Goal: Task Accomplishment & Management: Use online tool/utility

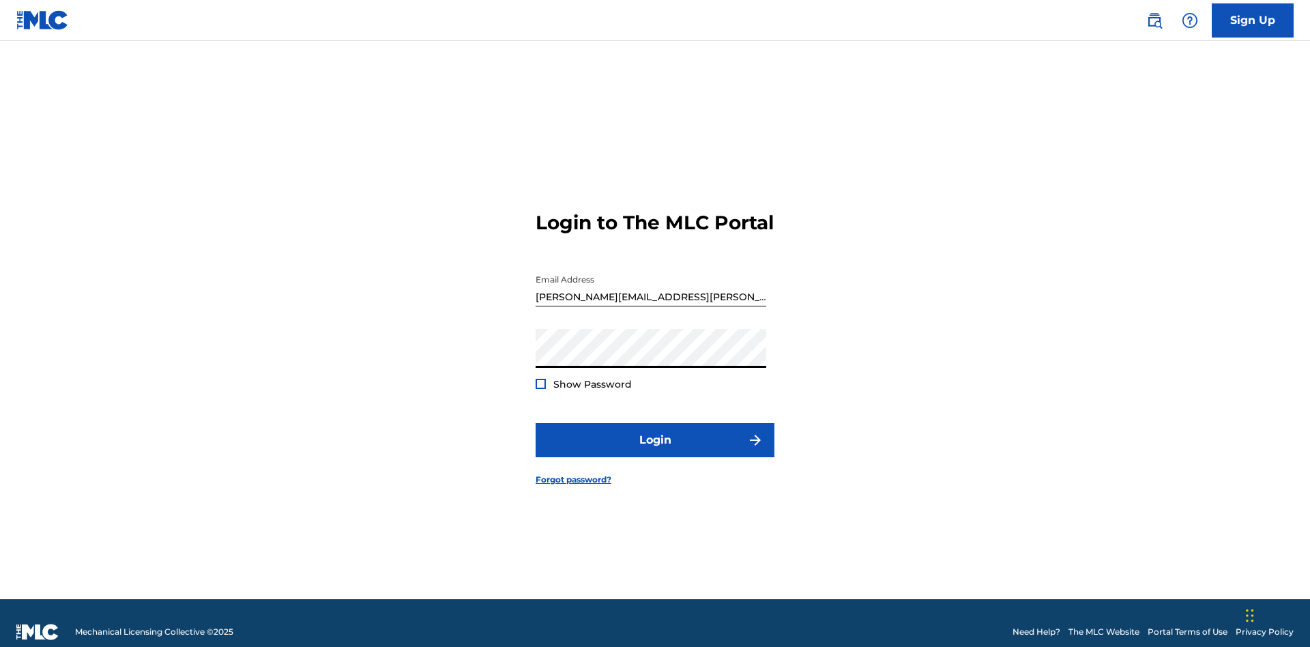
scroll to position [18, 0]
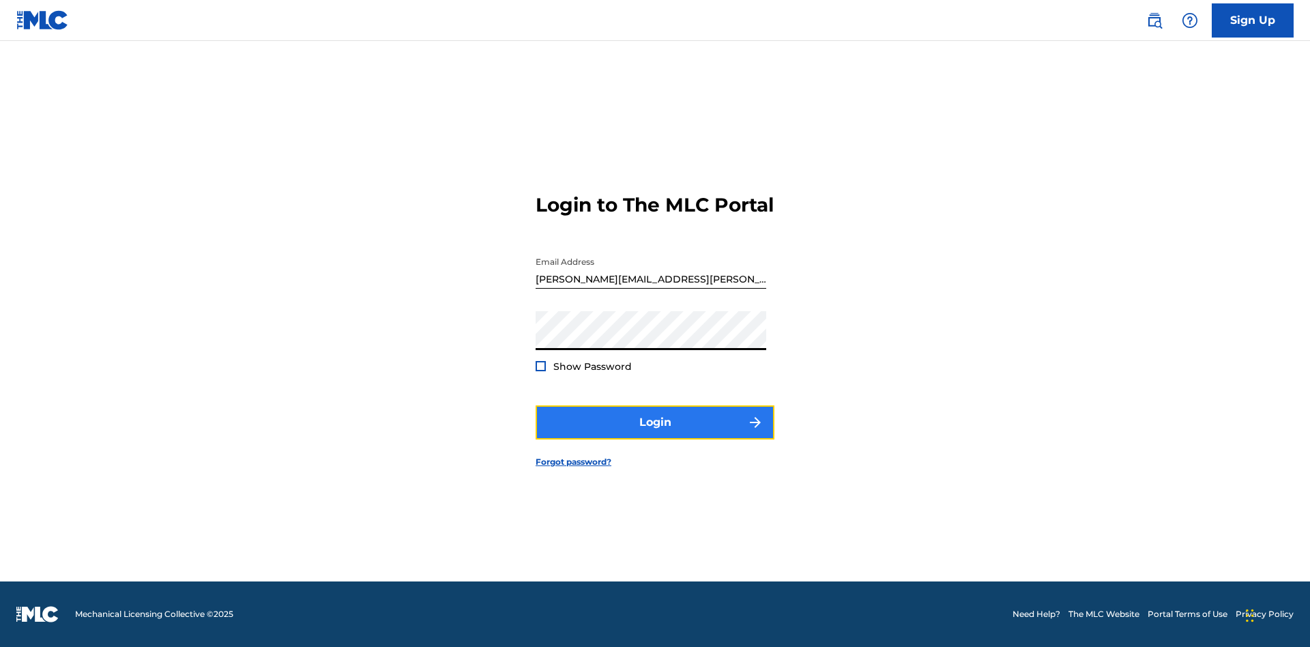
click at [655, 434] on button "Login" at bounding box center [655, 422] width 239 height 34
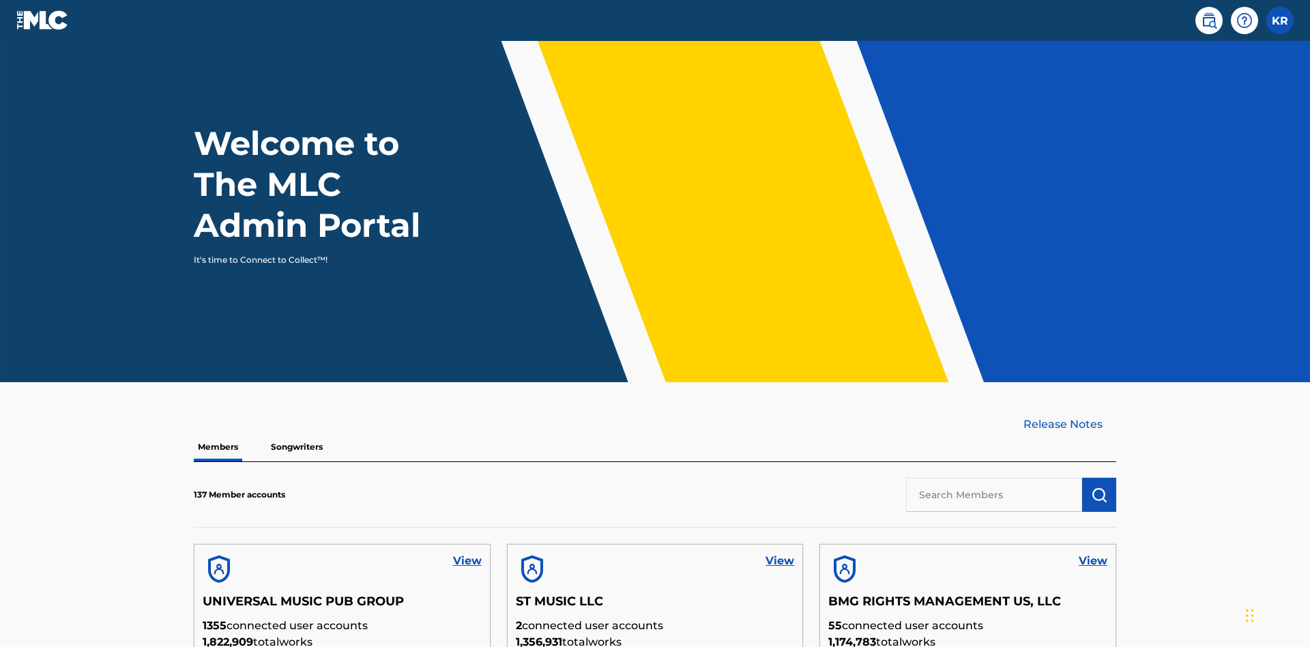
click at [994, 478] on input "text" at bounding box center [994, 495] width 176 height 34
click at [1099, 486] on img "submit" at bounding box center [1099, 494] width 16 height 16
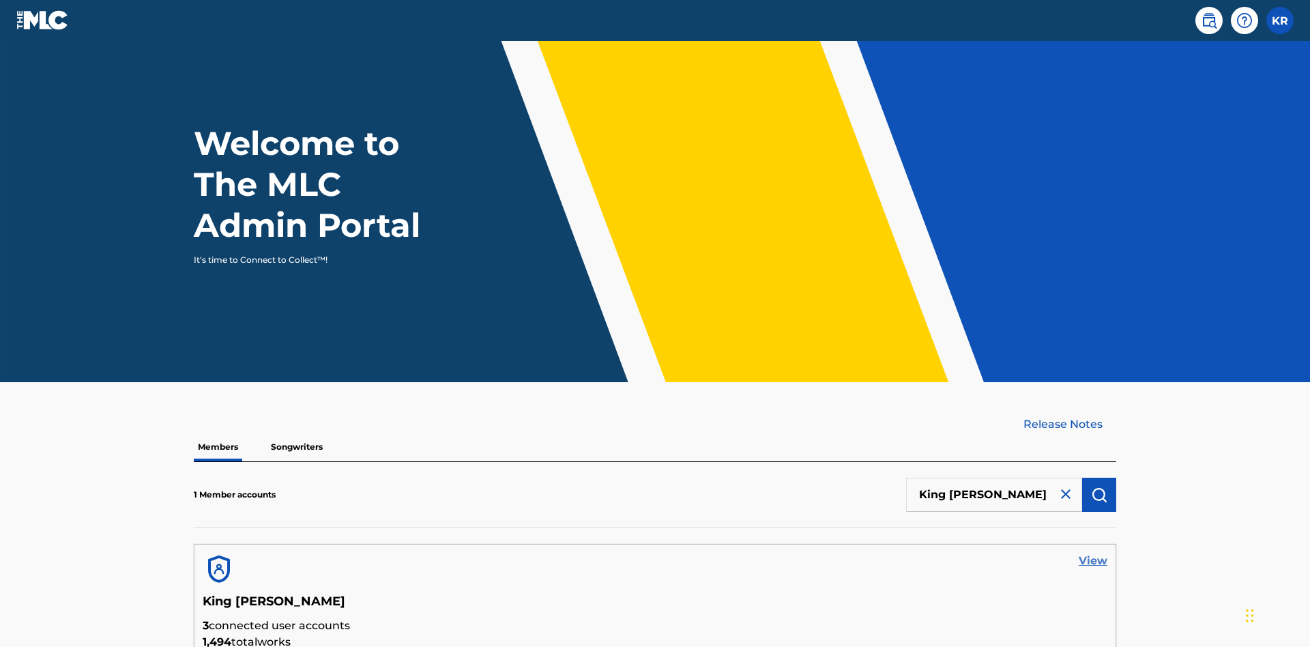
click at [1093, 553] on link "View" at bounding box center [1093, 561] width 29 height 16
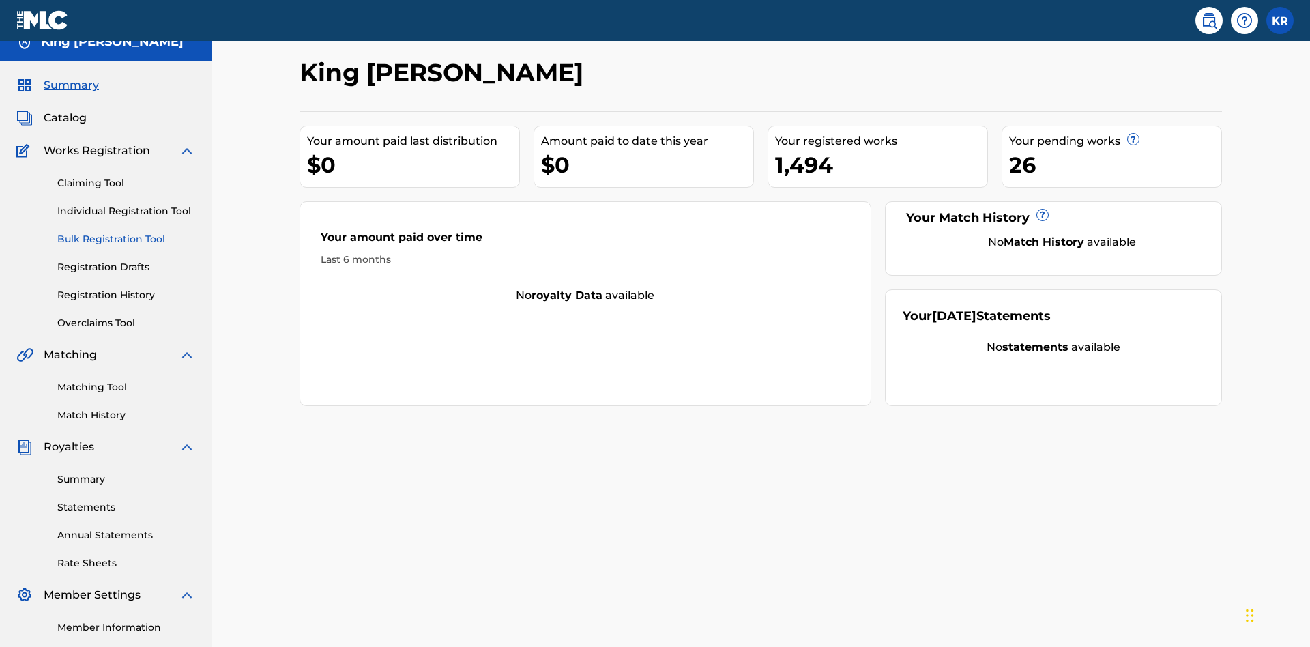
click at [126, 232] on link "Bulk Registration Tool" at bounding box center [126, 239] width 138 height 14
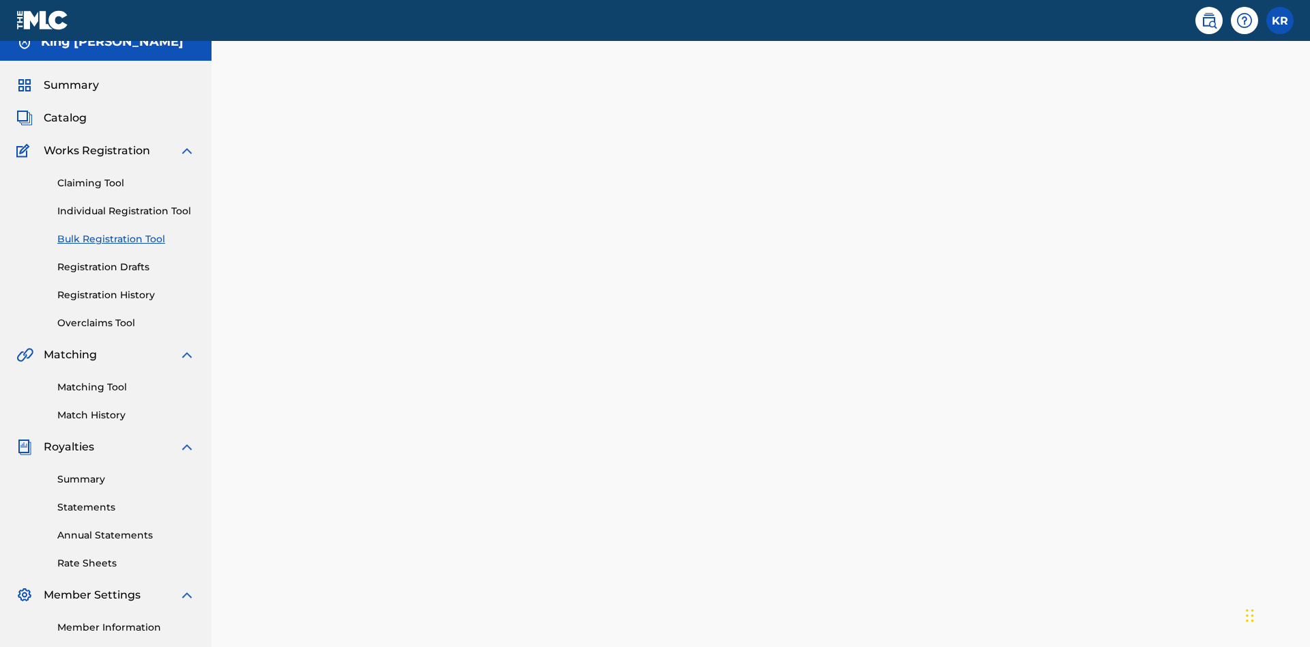
scroll to position [0, 299]
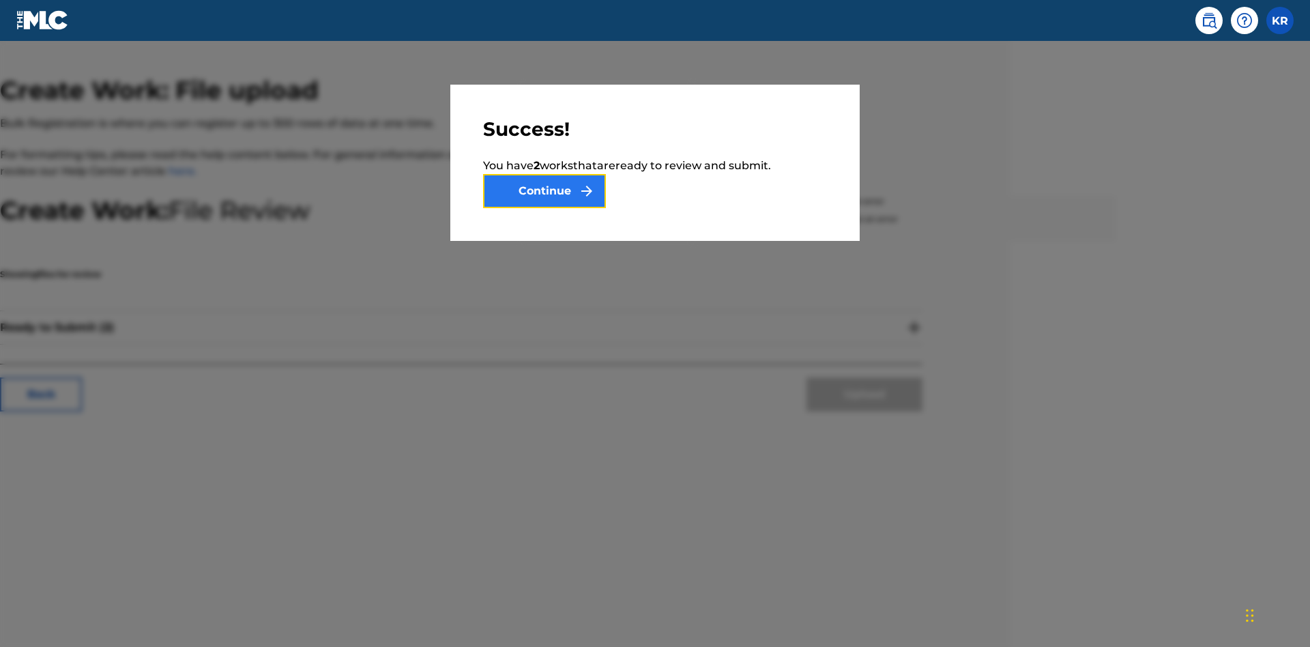
click at [544, 191] on button "Continue" at bounding box center [544, 191] width 123 height 34
